Goal: Task Accomplishment & Management: Manage account settings

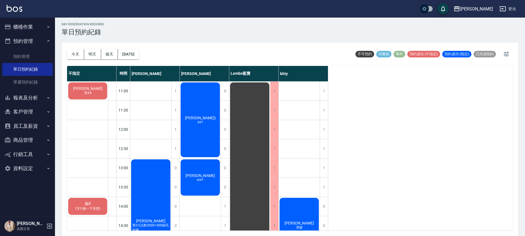
scroll to position [259, 0]
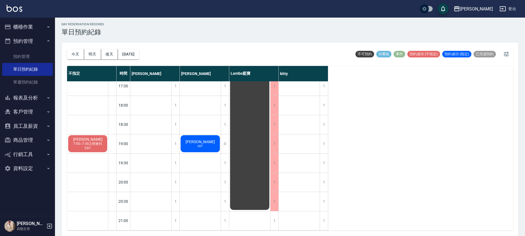
click at [29, 27] on button "櫃檯作業" at bounding box center [27, 27] width 51 height 14
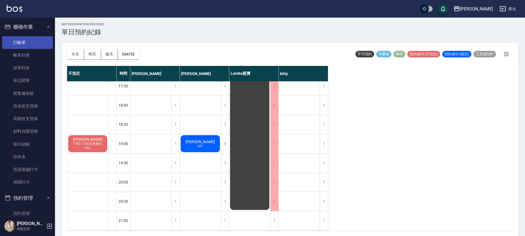
click at [29, 37] on link "打帳單" at bounding box center [27, 42] width 51 height 13
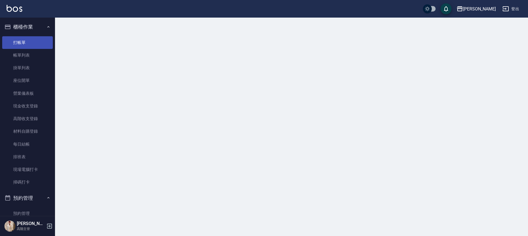
click at [29, 37] on link "打帳單" at bounding box center [27, 42] width 51 height 13
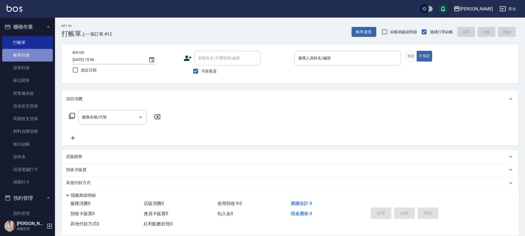
click at [42, 51] on link "帳單列表" at bounding box center [27, 55] width 51 height 13
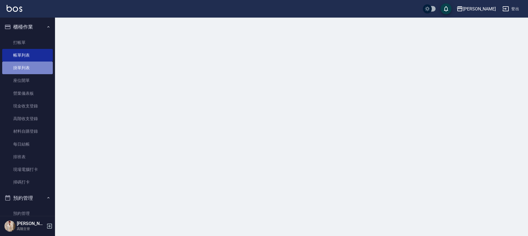
click at [33, 67] on link "掛單列表" at bounding box center [27, 68] width 51 height 13
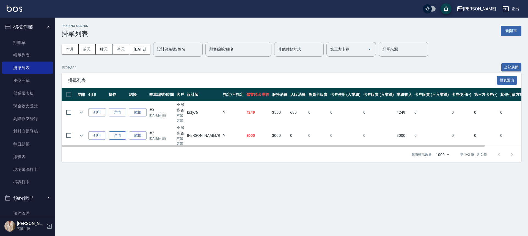
click at [119, 134] on link "詳情" at bounding box center [118, 135] width 18 height 9
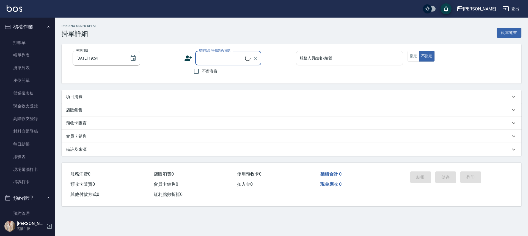
type input "[DATE] 15:41"
checkbox input "true"
type input "[PERSON_NAME]"
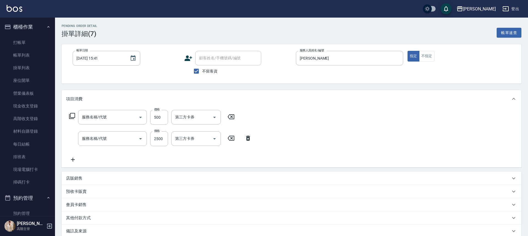
type input "護髮300以上(T2)"
type input "活動燙髮1799 不分長度"
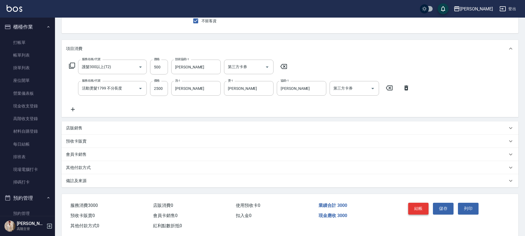
scroll to position [61, 0]
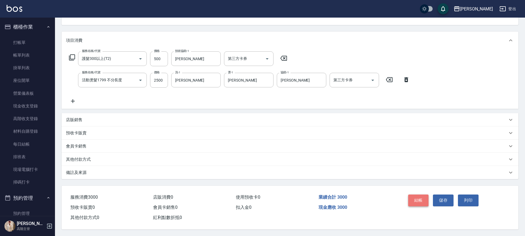
click at [426, 197] on button "結帳" at bounding box center [418, 201] width 21 height 12
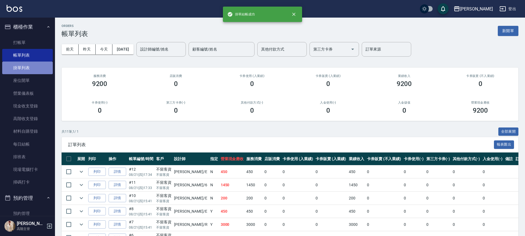
click at [31, 66] on link "掛單列表" at bounding box center [27, 68] width 51 height 13
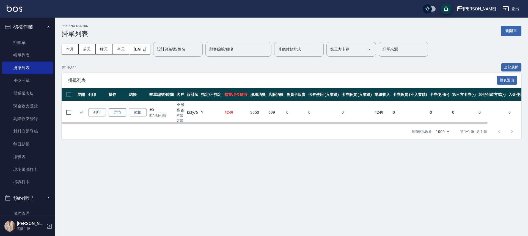
click at [118, 112] on link "詳情" at bounding box center [118, 112] width 18 height 9
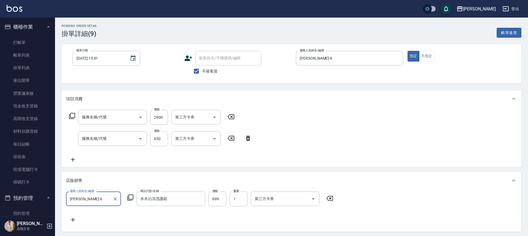
type input "[DATE] 15:41"
checkbox input "true"
type input "[PERSON_NAME]-6"
type input "燙髮套餐2100up(c4)"
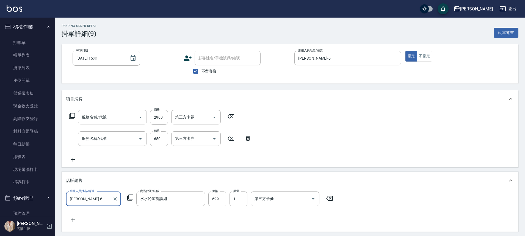
type input "[PERSON_NAME]650(D2)"
click at [188, 121] on input "洗-1" at bounding box center [196, 117] width 45 height 10
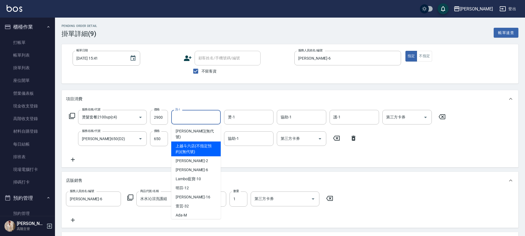
click at [241, 157] on div "服務名稱/代號 燙髮套餐2100up(c4) 服務名稱/代號 價格 2900 價格 洗-1 洗-1 燙-1 燙-1 協助-1 協助-1 護-1 護-1 第三方…" at bounding box center [257, 136] width 383 height 53
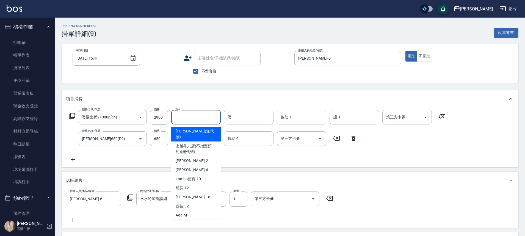
click at [195, 120] on input "洗-1" at bounding box center [196, 117] width 45 height 10
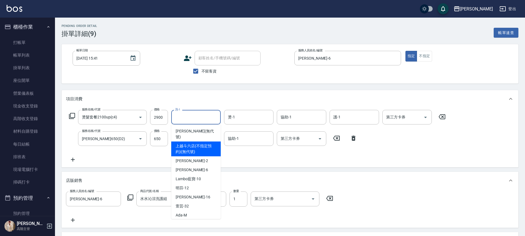
click at [237, 157] on div "服務名稱/代號 燙髮套餐2100up(c4) 服務名稱/代號 價格 2900 價格 洗-1 洗-1 燙-1 燙-1 協助-1 協助-1 護-1 護-1 第三方…" at bounding box center [257, 136] width 383 height 53
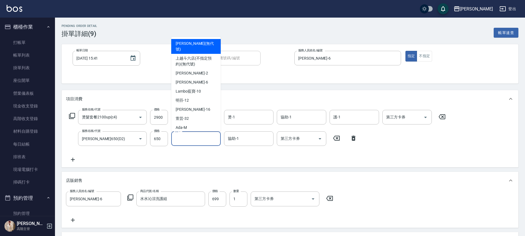
click at [197, 138] on input "洗-1" at bounding box center [196, 139] width 45 height 10
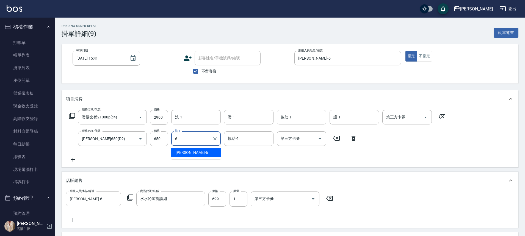
type input "[PERSON_NAME]-6"
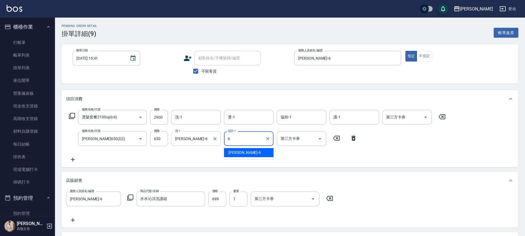
type input "[PERSON_NAME]-6"
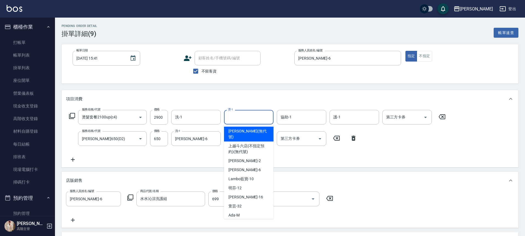
click at [240, 112] on input "燙-1" at bounding box center [249, 117] width 45 height 10
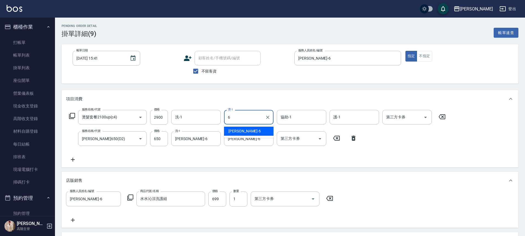
type input "[PERSON_NAME]-6"
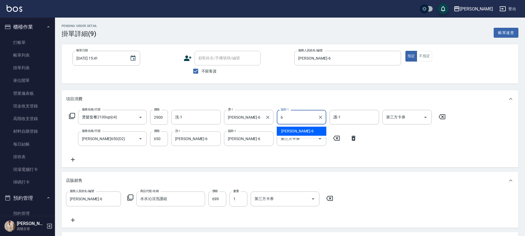
type input "[PERSON_NAME]-6"
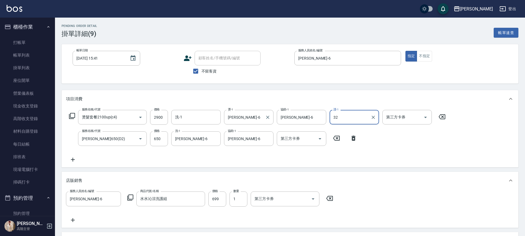
type input "萱芸-32"
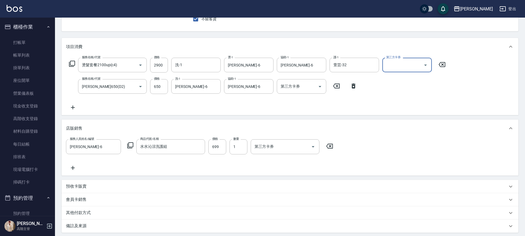
scroll to position [55, 0]
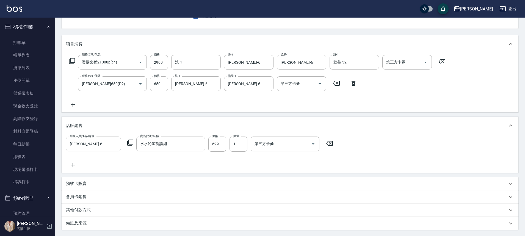
click at [71, 167] on icon at bounding box center [73, 165] width 14 height 7
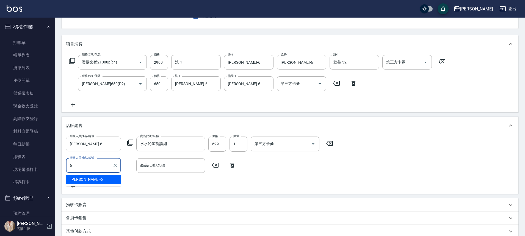
type input "[PERSON_NAME]-6"
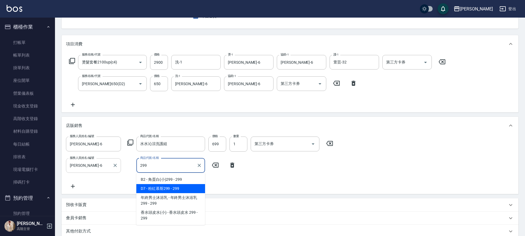
type input "粉紅慕斯299"
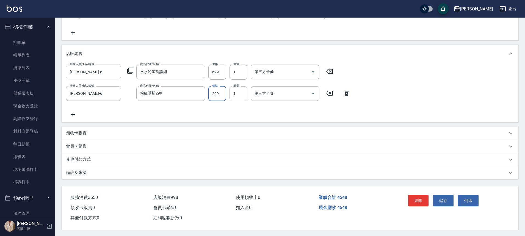
scroll to position [134, 0]
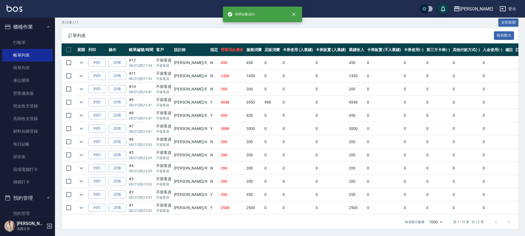
scroll to position [113, 0]
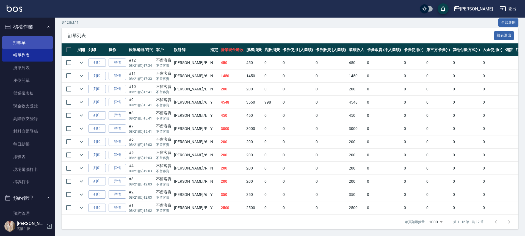
click at [19, 37] on link "打帳單" at bounding box center [27, 42] width 51 height 13
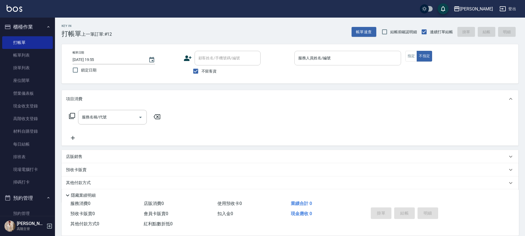
drag, startPoint x: 363, startPoint y: 47, endPoint x: 362, endPoint y: 56, distance: 8.9
click at [363, 48] on div "帳單日期 [DATE] 19:55 鎖定日期 顧客姓名/手機號碼/編號 顧客姓名/手機號碼/編號 不留客資 服務人員姓名/編號 服務人員姓名/編號 指定 不指定" at bounding box center [290, 63] width 457 height 39
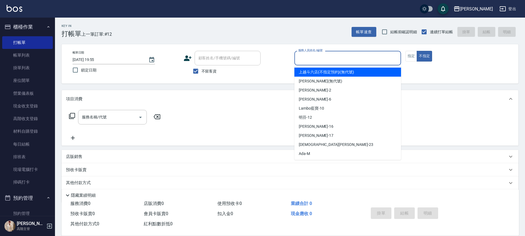
click at [362, 56] on input "服務人員姓名/編號" at bounding box center [348, 58] width 102 height 10
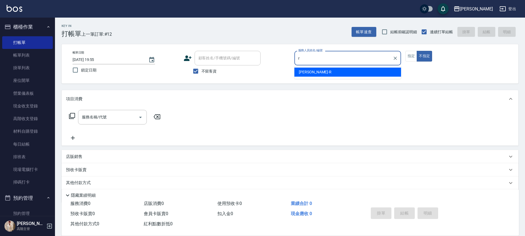
type input "[PERSON_NAME]"
type button "false"
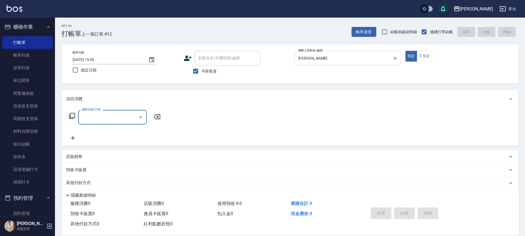
type input "2"
type input "剪髮(B1)"
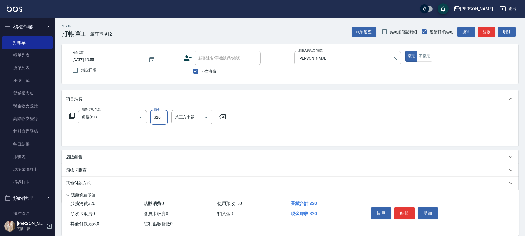
type input "320"
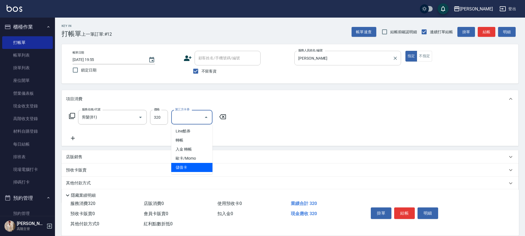
type input "儲值卡"
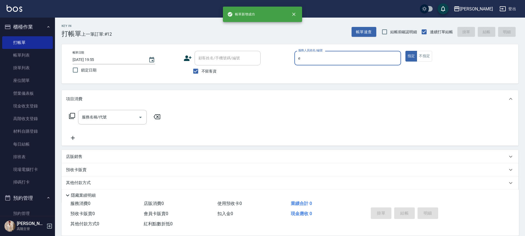
type input "e"
type button "true"
type input "[PERSON_NAME]"
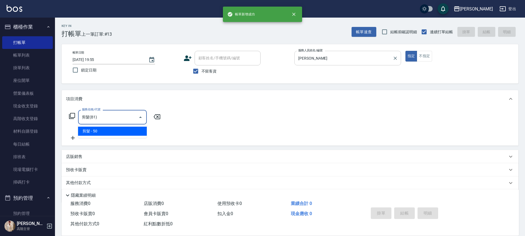
type input "剪髮(B1)"
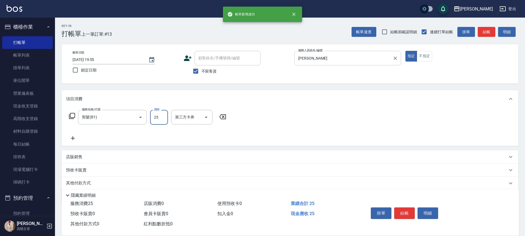
type input "250"
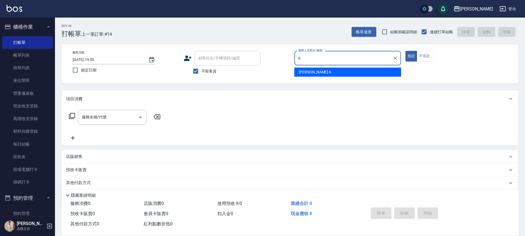
type input "[PERSON_NAME]-6"
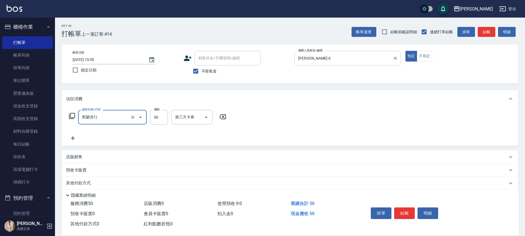
type input "剪髮(B1)"
type input "350"
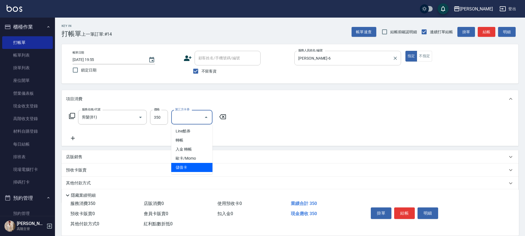
type input "儲值卡"
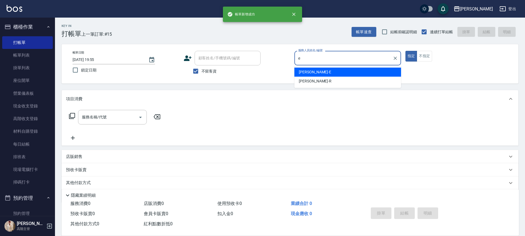
type input "[PERSON_NAME]"
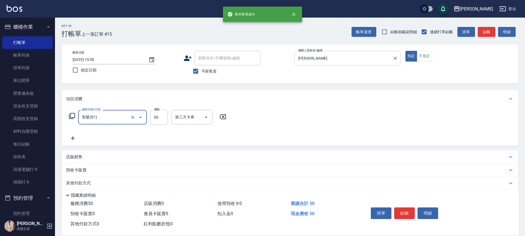
type input "剪髮(B1)"
type input "250"
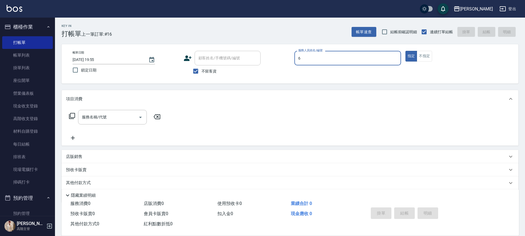
type input "[PERSON_NAME]-6"
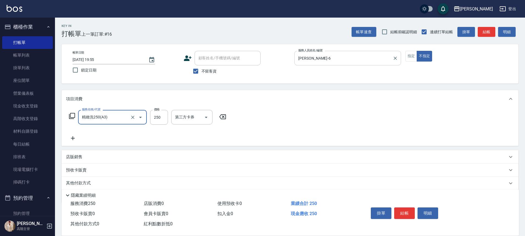
type input "精緻洗250(A3)"
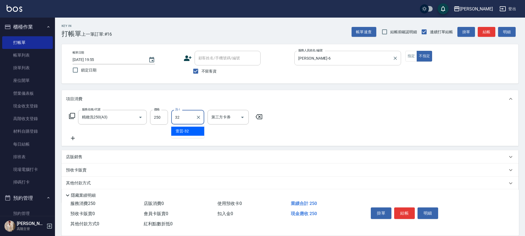
type input "萱芸-32"
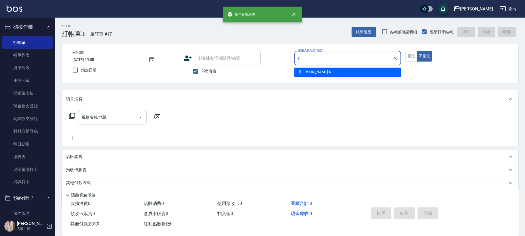
type input "[PERSON_NAME]"
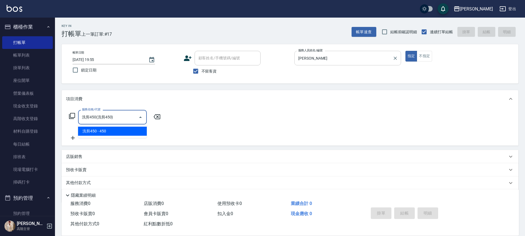
type input "洗剪450"
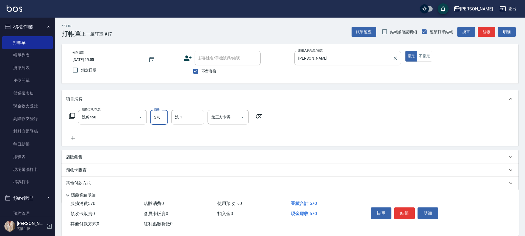
type input "570"
type input "萱芸-32"
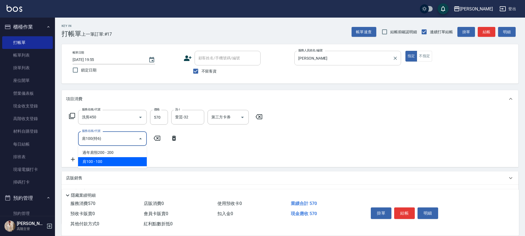
type input "肩100(特6)"
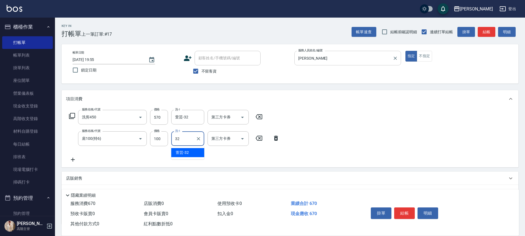
type input "萱芸-32"
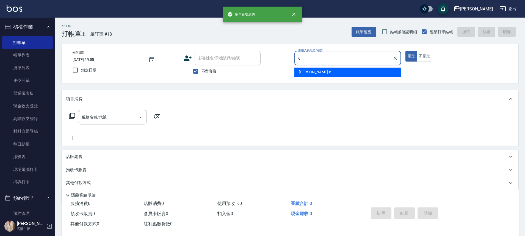
type input "[PERSON_NAME]-6"
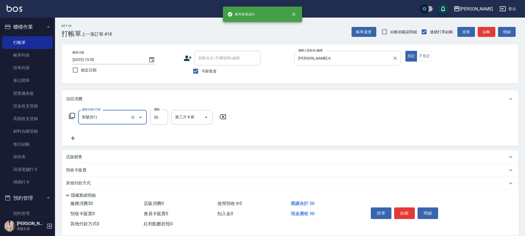
type input "剪髮(B1)"
type input "350"
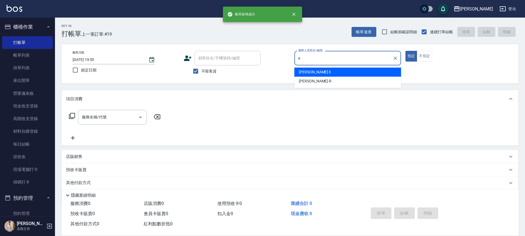
type input "[PERSON_NAME]"
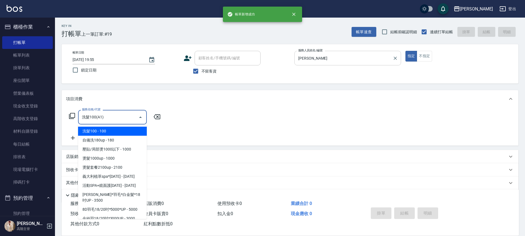
type input "洗髮100(A1)"
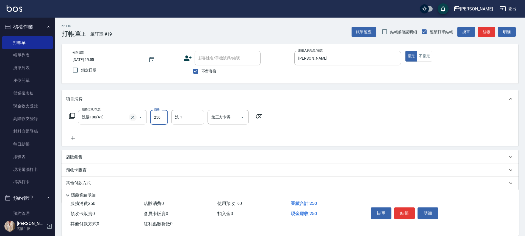
click at [134, 119] on icon "Clear" at bounding box center [133, 118] width 6 height 6
type input "250"
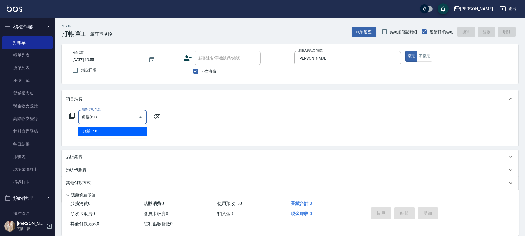
type input "剪髮(B1)"
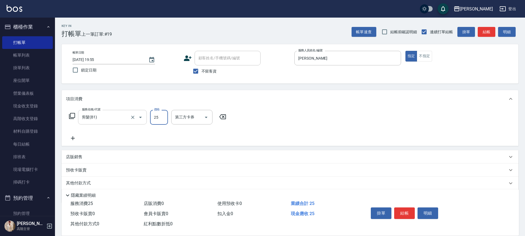
type input "250"
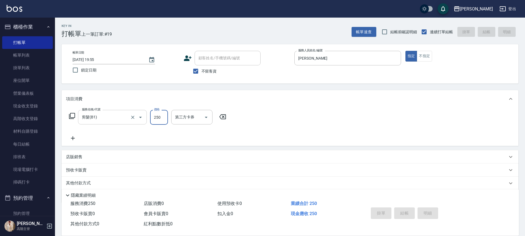
type input "[DATE] 19:56"
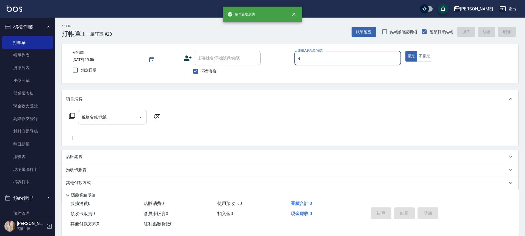
type input "[PERSON_NAME]"
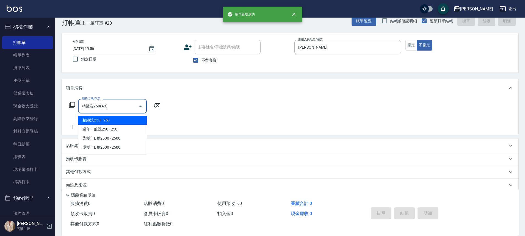
type input "精緻洗250(A3)"
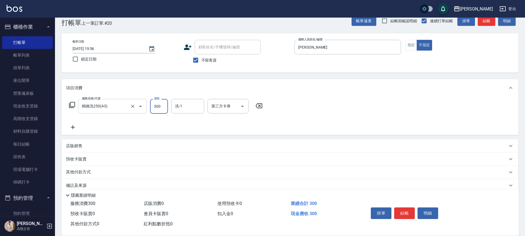
type input "300"
type input "萱芸-32"
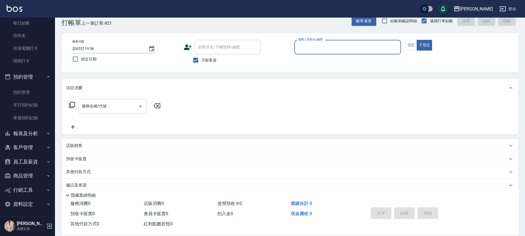
scroll to position [123, 0]
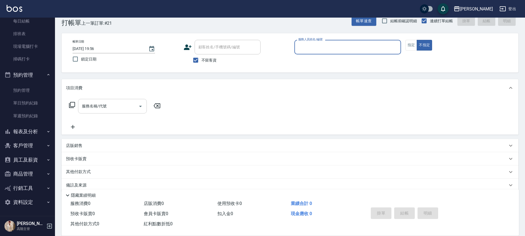
click at [40, 133] on button "報表及分析" at bounding box center [27, 132] width 51 height 14
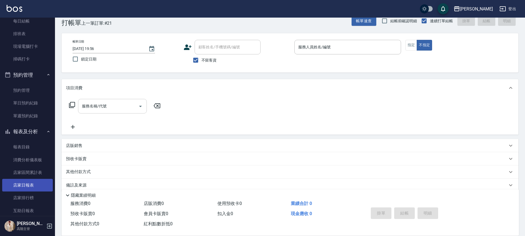
click at [35, 186] on link "店家日報表" at bounding box center [27, 185] width 51 height 13
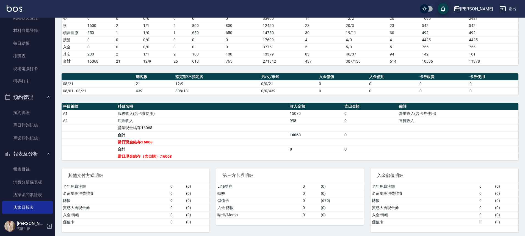
scroll to position [13, 0]
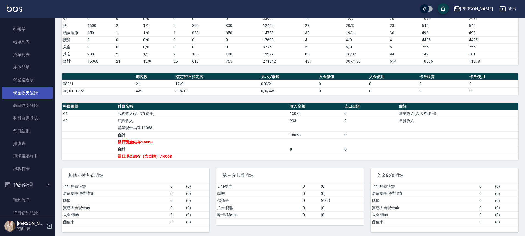
click at [28, 94] on link "現金收支登錄" at bounding box center [27, 93] width 51 height 13
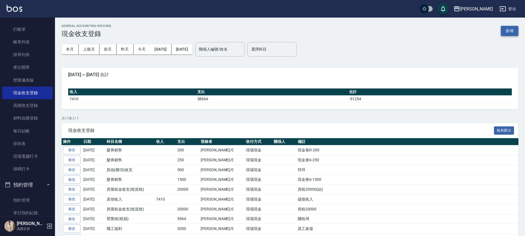
click at [516, 33] on button "新增" at bounding box center [510, 31] width 18 height 10
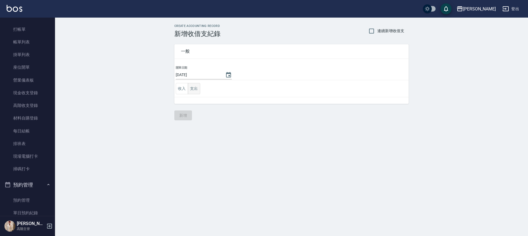
click at [199, 89] on button "支出" at bounding box center [194, 88] width 12 height 11
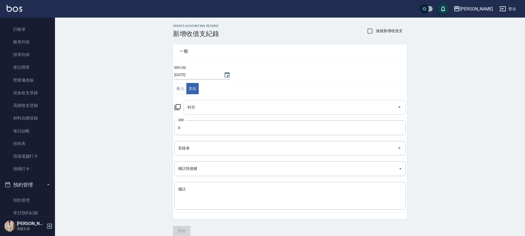
click at [211, 108] on input "科目" at bounding box center [290, 108] width 209 height 10
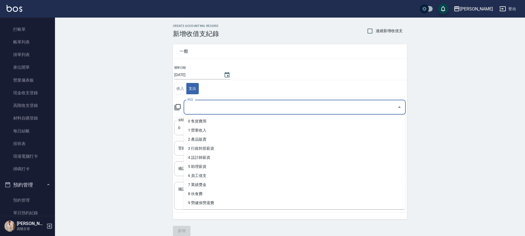
type input "ㄍ"
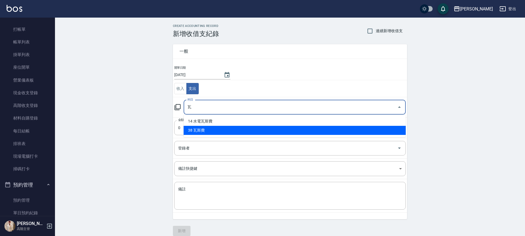
type input "38 瓦斯費"
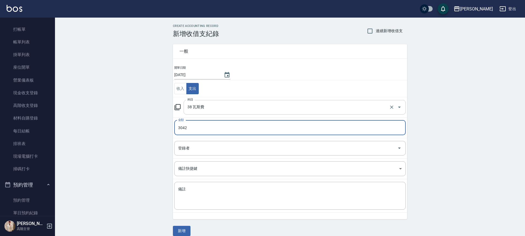
type input "3042"
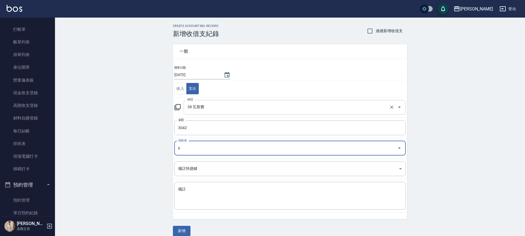
type input "[PERSON_NAME]"
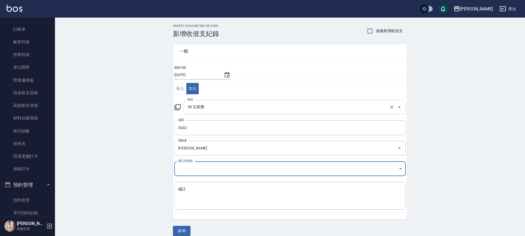
type textarea "E"
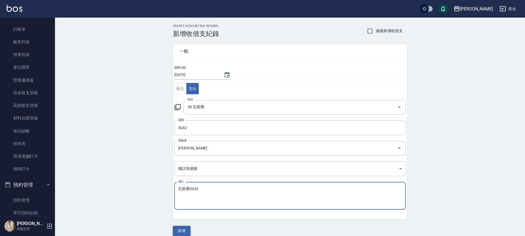
type textarea "瓦斯費3042"
click at [189, 229] on button "新增" at bounding box center [182, 231] width 18 height 10
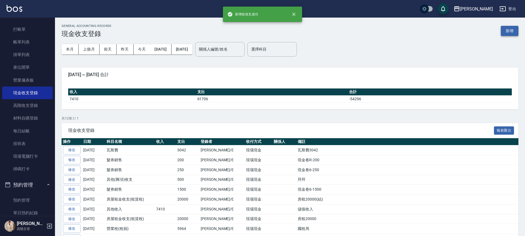
click at [508, 29] on button "新增" at bounding box center [510, 31] width 18 height 10
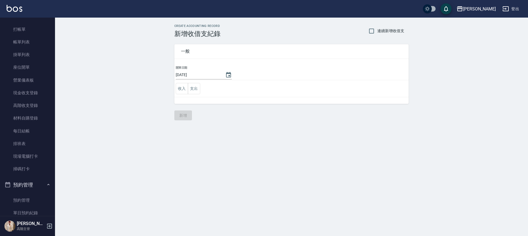
click at [201, 88] on td "收入 支出" at bounding box center [291, 88] width 234 height 17
click at [198, 89] on button "支出" at bounding box center [194, 88] width 12 height 11
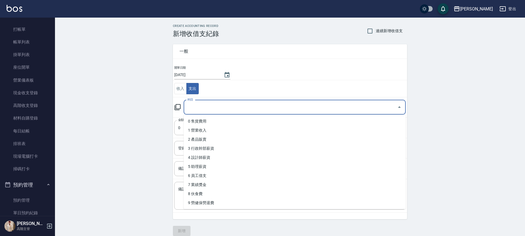
click at [217, 108] on input "科目" at bounding box center [290, 108] width 209 height 10
type input "ㄍ"
type input "26 其他(雜項)收支"
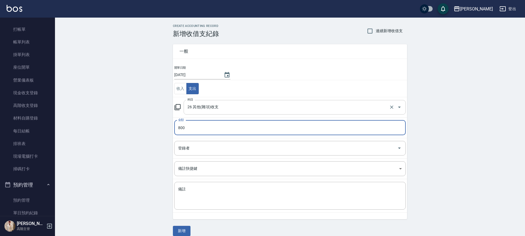
type input "800"
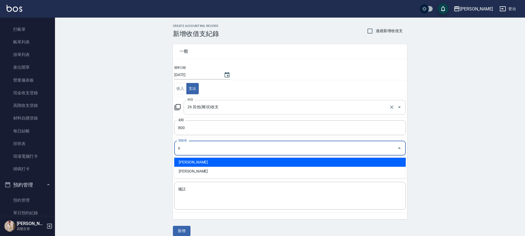
type input "[PERSON_NAME]"
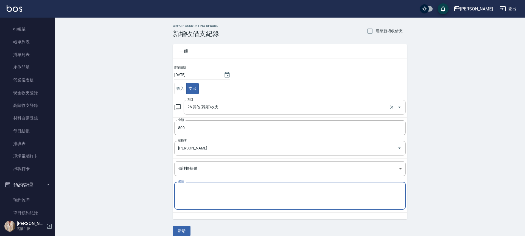
type textarea "E"
type textarea "ㄎ"
type textarea "車資"
click at [178, 232] on button "新增" at bounding box center [182, 231] width 18 height 10
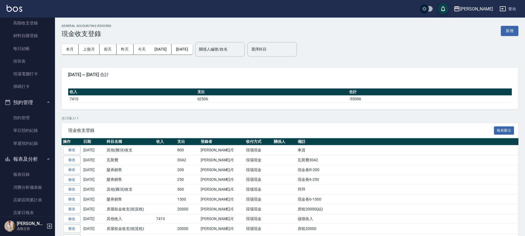
scroll to position [123, 0]
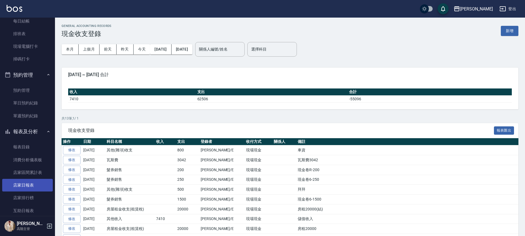
click at [18, 184] on link "店家日報表" at bounding box center [27, 185] width 51 height 13
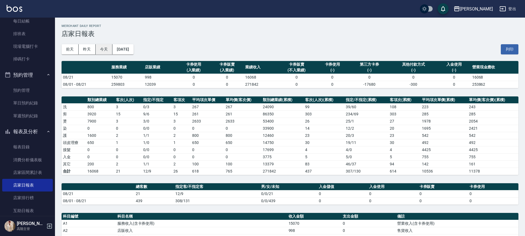
click at [102, 51] on button "今天" at bounding box center [104, 49] width 17 height 10
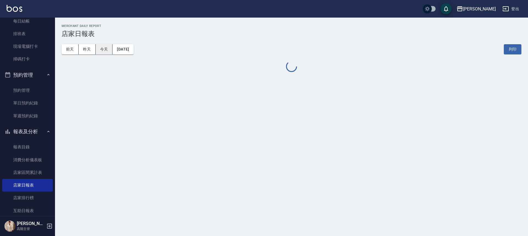
click at [102, 51] on button "今天" at bounding box center [104, 49] width 17 height 10
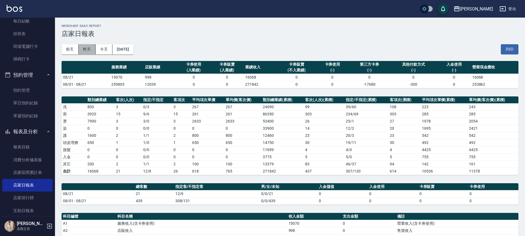
click at [89, 51] on button "昨天" at bounding box center [87, 49] width 17 height 10
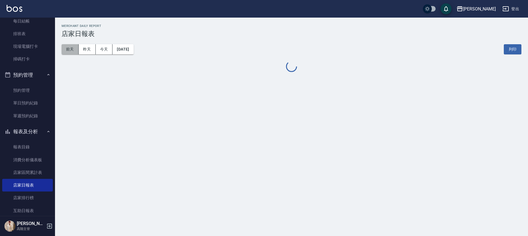
click at [71, 52] on button "前天" at bounding box center [70, 49] width 17 height 10
click at [84, 53] on button "昨天" at bounding box center [87, 49] width 17 height 10
click at [101, 54] on button "今天" at bounding box center [104, 49] width 17 height 10
click at [89, 53] on button "昨天" at bounding box center [87, 49] width 17 height 10
click at [65, 53] on button "前天" at bounding box center [70, 49] width 17 height 10
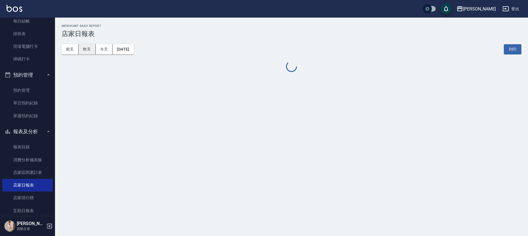
click at [80, 51] on button "昨天" at bounding box center [87, 49] width 17 height 10
click at [97, 50] on button "今天" at bounding box center [104, 49] width 17 height 10
click at [110, 51] on button "今天" at bounding box center [104, 49] width 17 height 10
click at [89, 55] on div "[DATE] [DATE] [DATE] [DATE] 列印" at bounding box center [292, 49] width 460 height 23
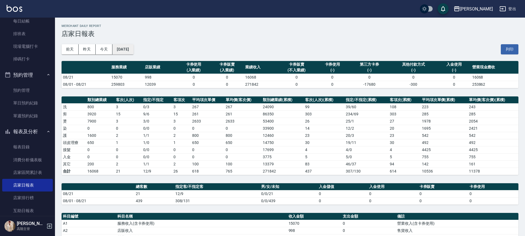
click at [122, 52] on button "[DATE]" at bounding box center [122, 49] width 21 height 10
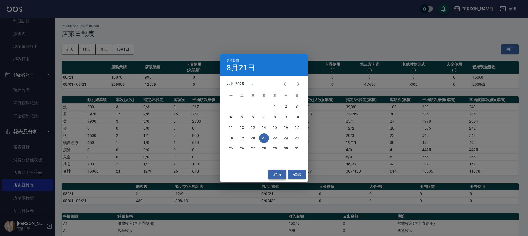
click at [277, 176] on button "取消" at bounding box center [277, 175] width 18 height 10
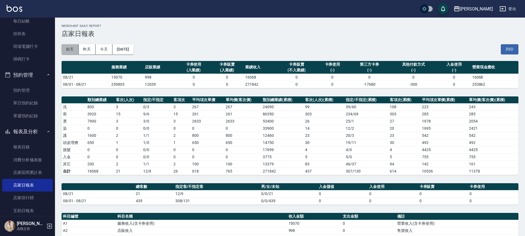
click at [66, 48] on button "前天" at bounding box center [70, 49] width 17 height 10
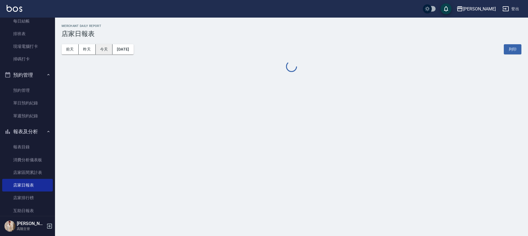
click at [103, 49] on button "今天" at bounding box center [104, 49] width 17 height 10
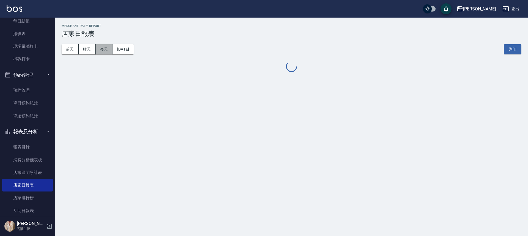
click at [103, 49] on button "今天" at bounding box center [104, 49] width 17 height 10
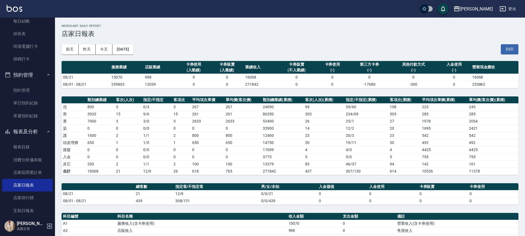
click at [14, 4] on div "上越斗六 登出" at bounding box center [262, 9] width 525 height 18
click at [14, 3] on div "上越斗六 登出" at bounding box center [262, 9] width 525 height 18
click at [119, 32] on h3 "店家日報表" at bounding box center [290, 34] width 457 height 8
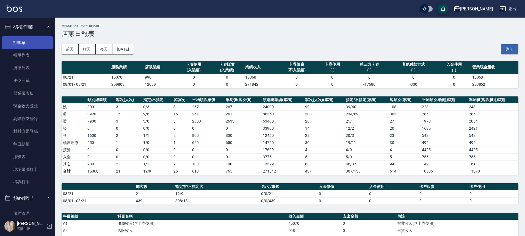
click at [28, 40] on link "打帳單" at bounding box center [27, 42] width 51 height 13
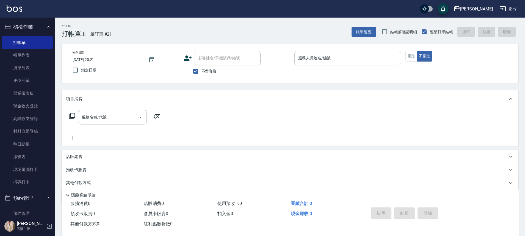
click at [310, 60] on input "服務人員姓名/編號" at bounding box center [348, 58] width 102 height 10
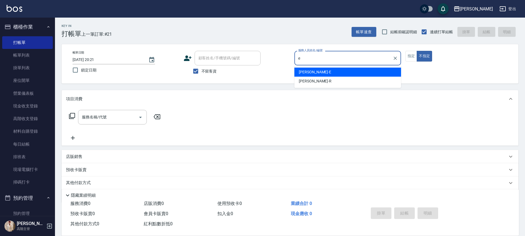
type input "[PERSON_NAME]"
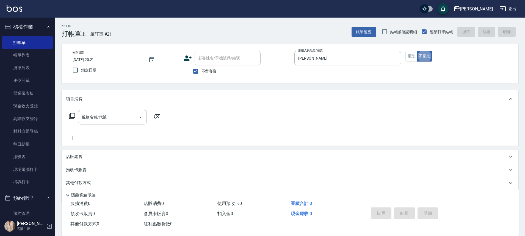
type button "false"
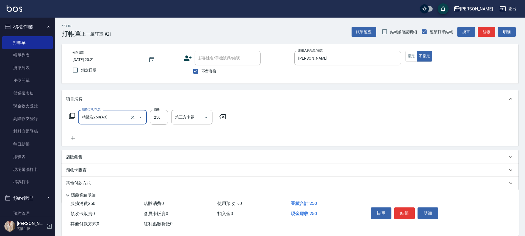
type input "精緻洗250(A3)"
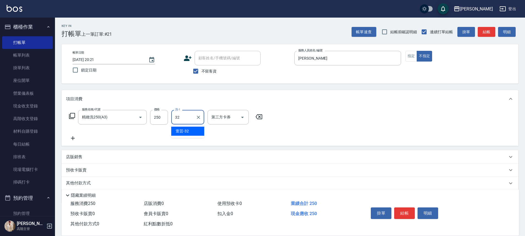
type input "萱芸-32"
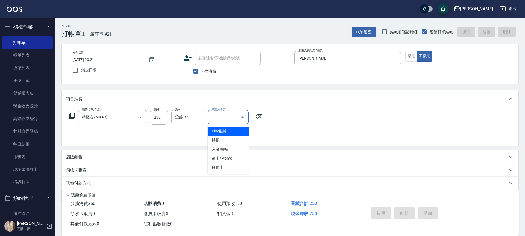
type input "[DATE] 20:22"
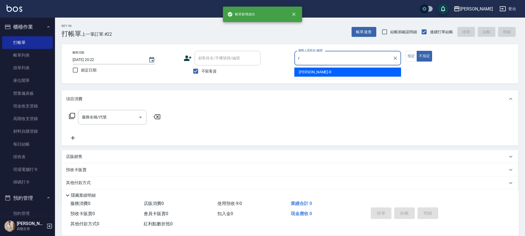
type input "[PERSON_NAME]"
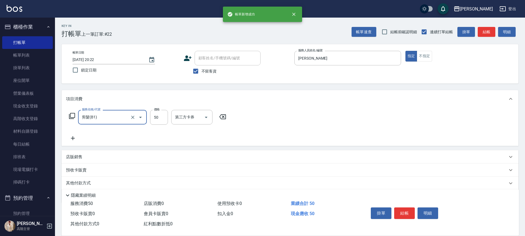
type input "剪髮(B1)"
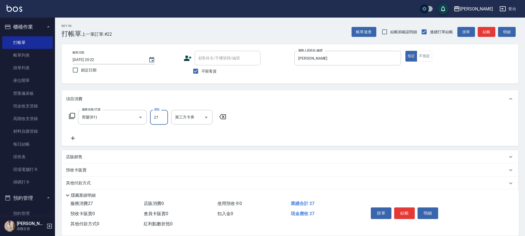
type input "270"
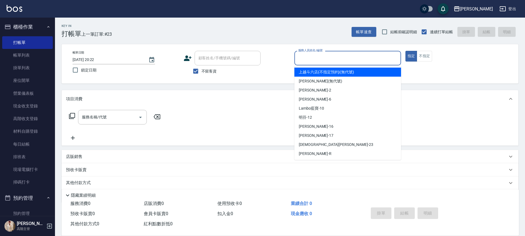
click at [336, 58] on input "服務人員姓名/編號" at bounding box center [348, 58] width 102 height 10
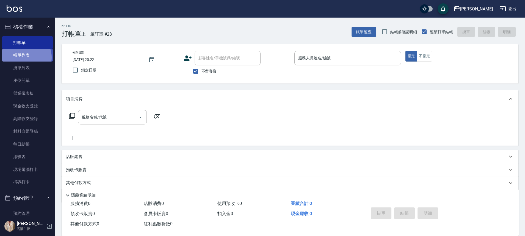
click at [24, 57] on link "帳單列表" at bounding box center [27, 55] width 51 height 13
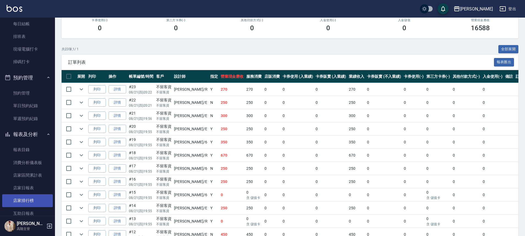
scroll to position [138, 0]
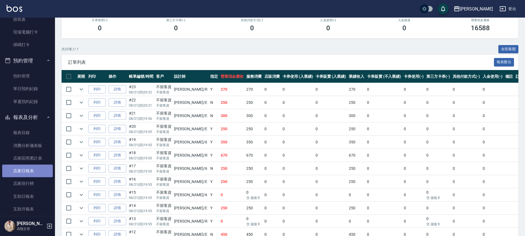
click at [37, 173] on link "店家日報表" at bounding box center [27, 171] width 51 height 13
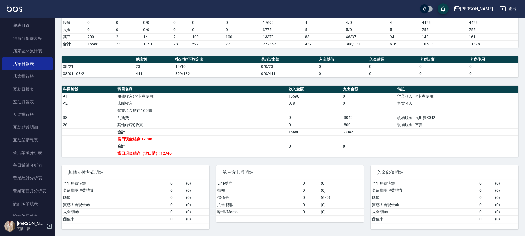
scroll to position [248, 0]
